Goal: Transaction & Acquisition: Purchase product/service

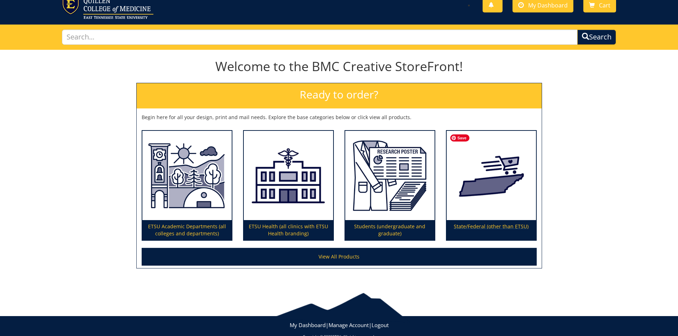
scroll to position [36, 0]
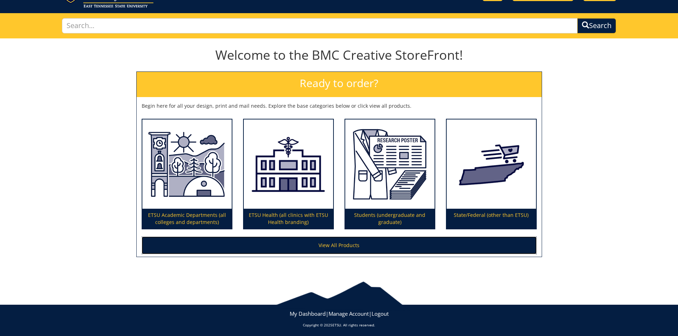
click at [355, 244] on link "View All Products" at bounding box center [339, 246] width 395 height 18
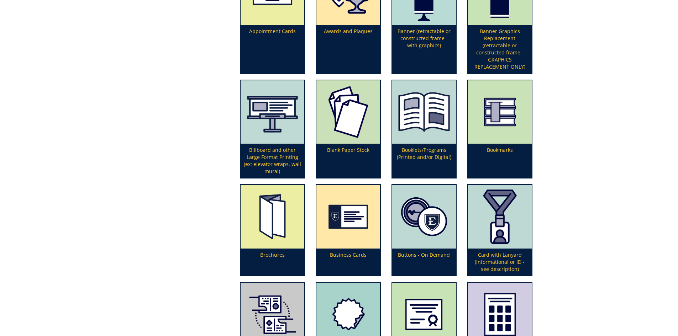
scroll to position [285, 0]
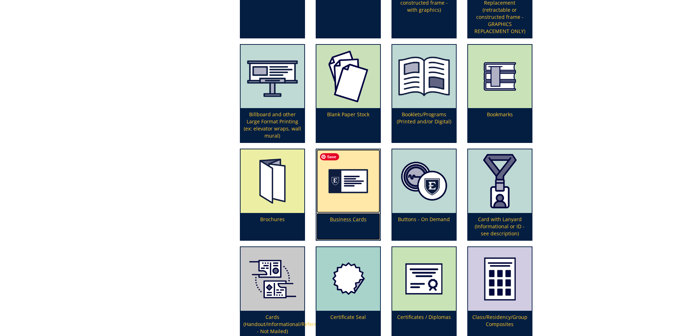
click at [357, 197] on img at bounding box center [348, 181] width 64 height 64
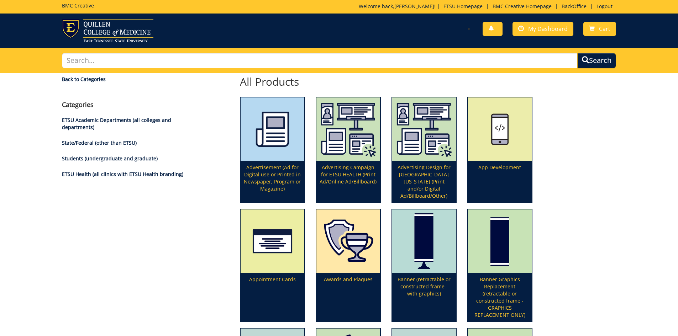
scroll to position [0, 0]
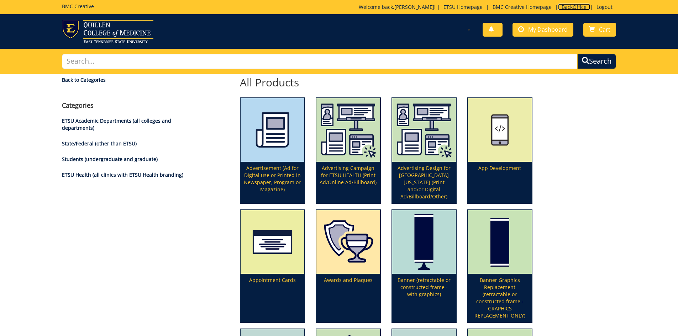
click at [566, 7] on link "BackOffice" at bounding box center [574, 7] width 32 height 7
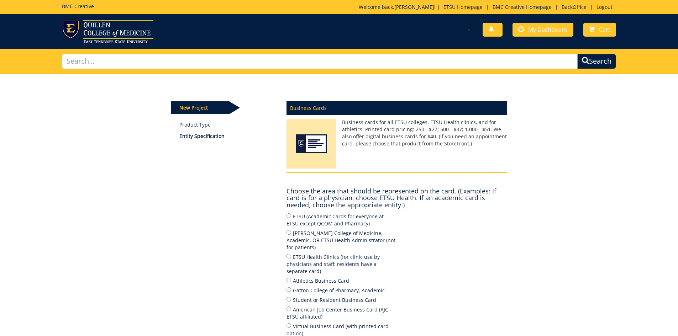
scroll to position [36, 0]
